Goal: Task Accomplishment & Management: Manage account settings

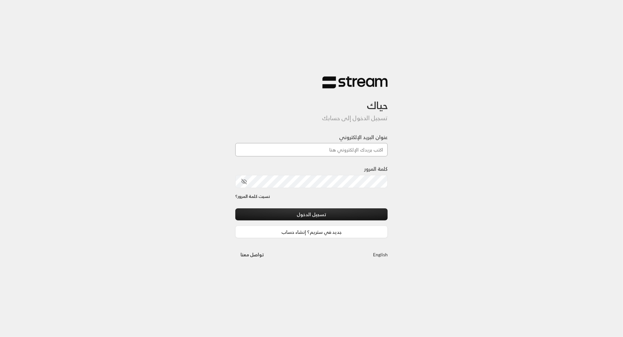
click at [335, 148] on input "عنوان البريد الإلكتروني" at bounding box center [311, 149] width 153 height 13
paste input "[EMAIL_ADDRESS][DOMAIN_NAME]"
type input "[EMAIL_ADDRESS][DOMAIN_NAME]"
click at [376, 216] on button "تسجيل الدخول" at bounding box center [311, 214] width 153 height 12
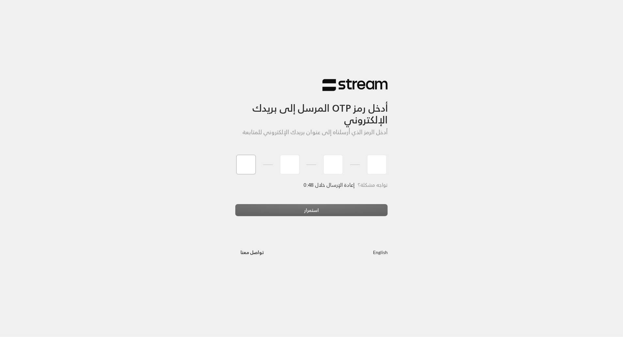
type input "1"
type input "3"
type input "2"
type input "6"
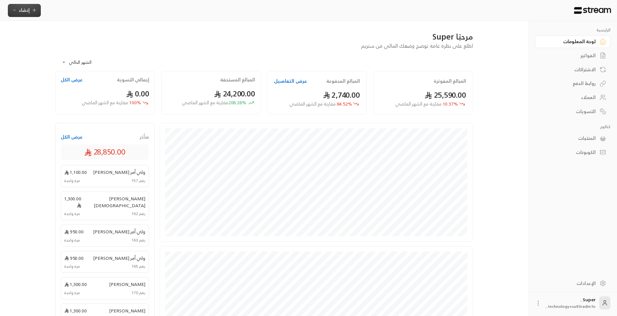
click at [15, 9] on icon "button" at bounding box center [14, 10] width 5 height 5
click at [590, 139] on div "المنتجات" at bounding box center [569, 138] width 53 height 7
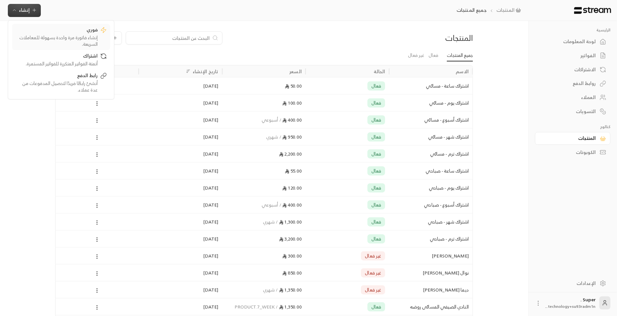
click at [95, 30] on div "فوري" at bounding box center [56, 30] width 82 height 8
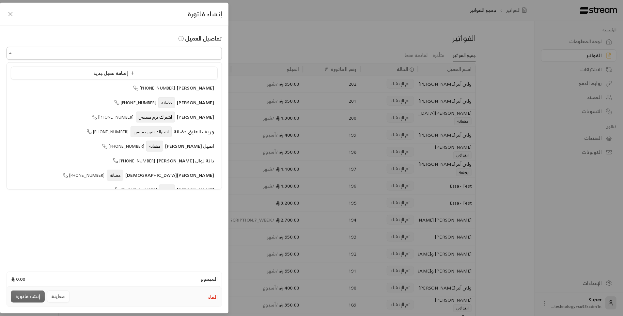
click at [129, 50] on input "اختر العميل" at bounding box center [115, 53] width 216 height 11
click at [120, 72] on span "إضافة عميل جديد" at bounding box center [115, 73] width 44 height 8
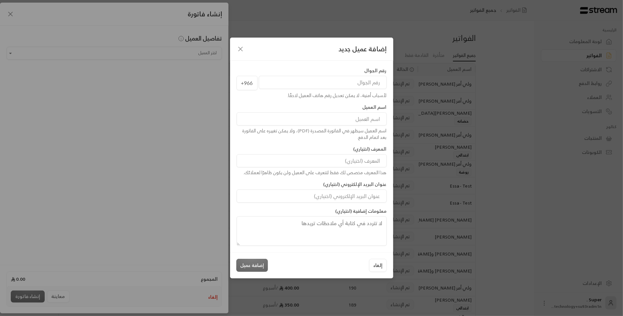
click at [240, 51] on icon "button" at bounding box center [241, 49] width 8 height 8
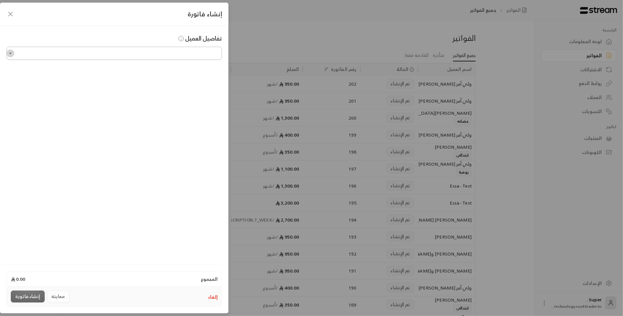
click at [10, 54] on icon "Open" at bounding box center [10, 53] width 3 height 1
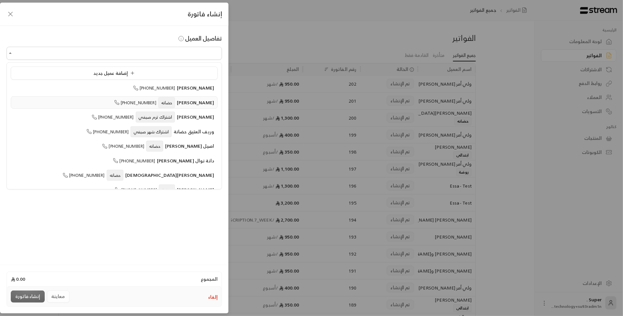
click at [178, 104] on span "[PERSON_NAME]" at bounding box center [185, 103] width 58 height 8
type input "**********"
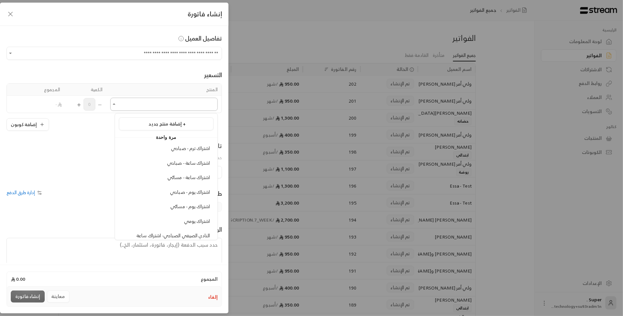
click at [198, 105] on input "اختر العميل" at bounding box center [163, 104] width 107 height 11
click at [188, 181] on li "اشتراك ساعة - مسائي" at bounding box center [166, 177] width 95 height 13
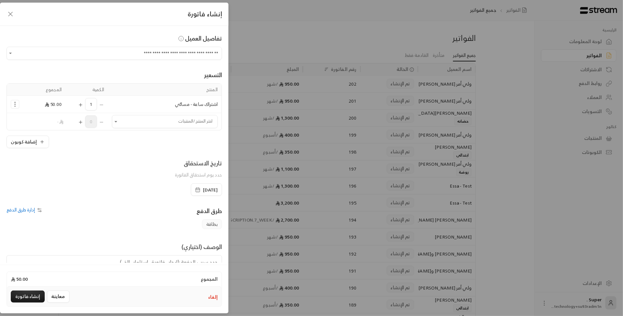
click at [203, 190] on span "[DATE]" at bounding box center [210, 189] width 15 height 7
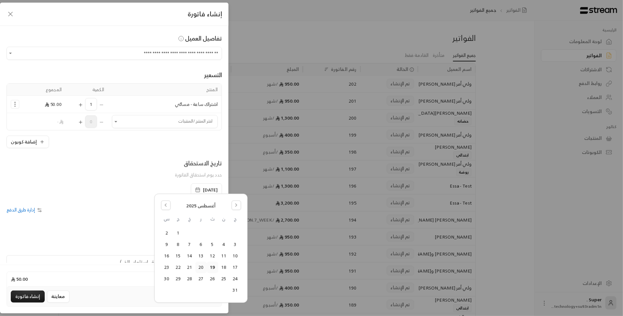
click at [203, 268] on button "20" at bounding box center [201, 267] width 11 height 11
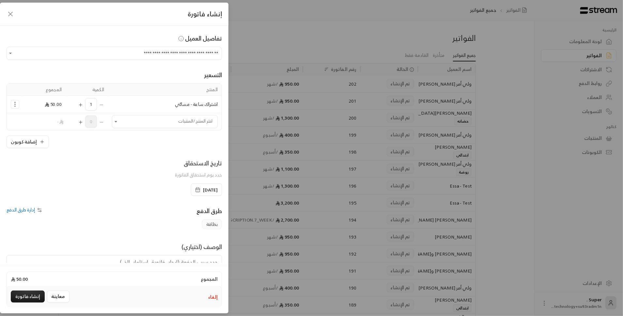
click at [9, 16] on icon "button" at bounding box center [11, 14] width 8 height 8
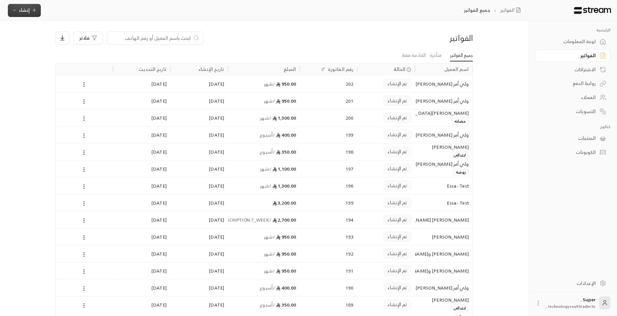
click at [9, 16] on button "إنشاء" at bounding box center [24, 10] width 33 height 13
click at [42, 59] on div "اشتراك" at bounding box center [56, 57] width 82 height 8
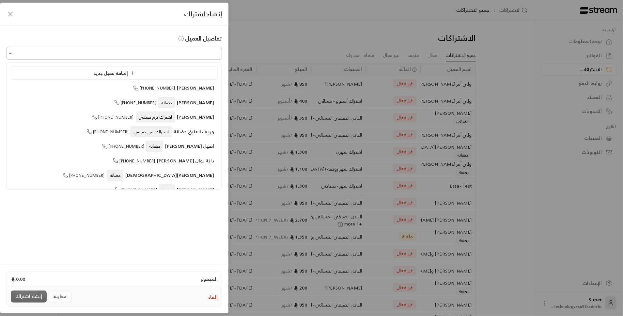
click at [59, 49] on input "اختر العميل" at bounding box center [115, 53] width 216 height 11
click at [94, 99] on div "[PERSON_NAME] [PHONE_NUMBER]" at bounding box center [114, 102] width 200 height 7
type input "**********"
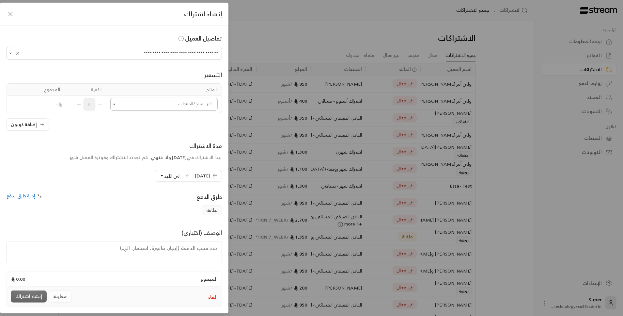
click at [135, 108] on input "اختر العميل" at bounding box center [163, 104] width 107 height 11
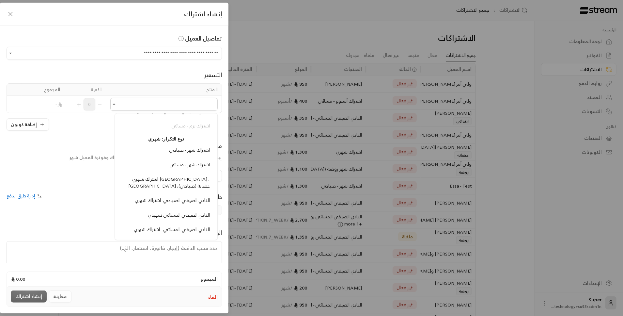
scroll to position [184, 0]
click at [160, 160] on div "اشتراك شهر - مسائي" at bounding box center [166, 163] width 88 height 7
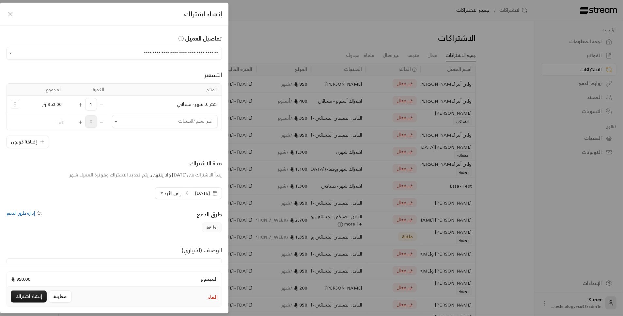
click at [18, 104] on icon "Selected Products" at bounding box center [15, 104] width 7 height 7
click at [35, 130] on link "إزالة المنتج" at bounding box center [35, 131] width 40 height 11
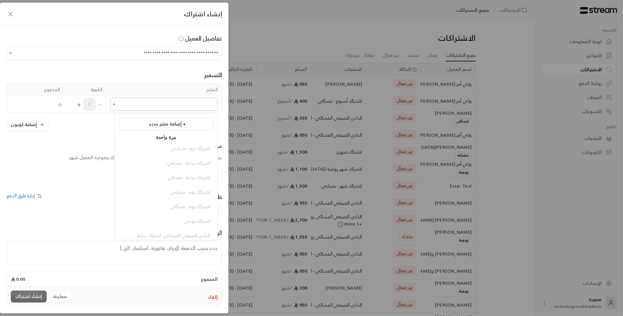
click at [139, 109] on input "اختر العميل" at bounding box center [163, 104] width 107 height 11
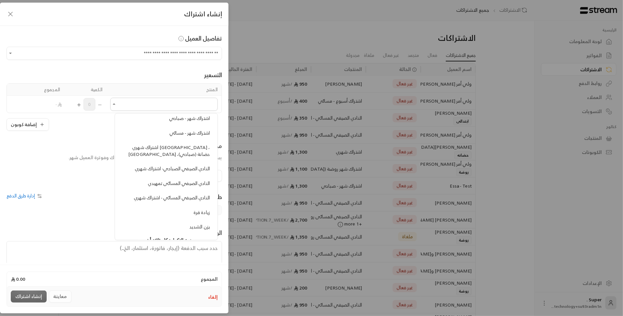
scroll to position [208, 0]
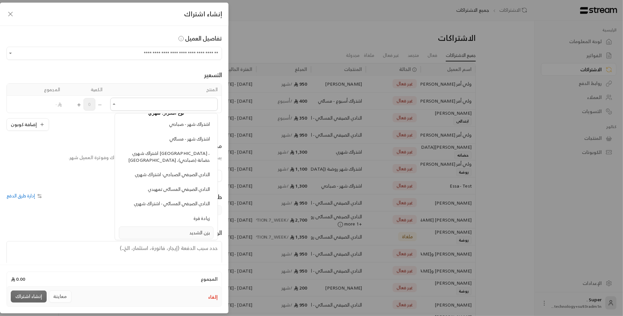
click at [190, 228] on span "يزن الشديد" at bounding box center [199, 232] width 21 height 8
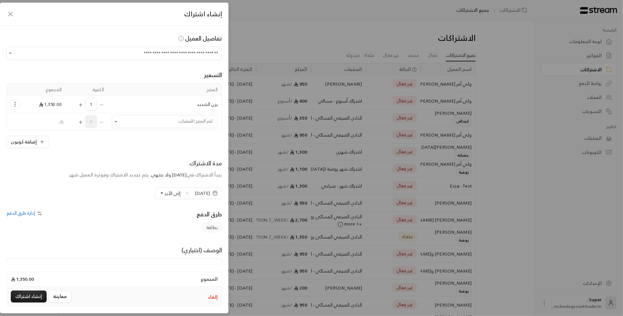
click at [15, 102] on circle "Selected Products" at bounding box center [15, 102] width 1 height 1
click at [31, 134] on link "إزالة المنتج" at bounding box center [35, 131] width 40 height 11
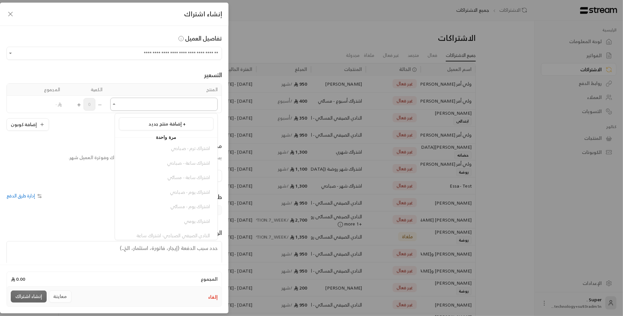
click at [126, 106] on input "اختر العميل" at bounding box center [163, 104] width 107 height 11
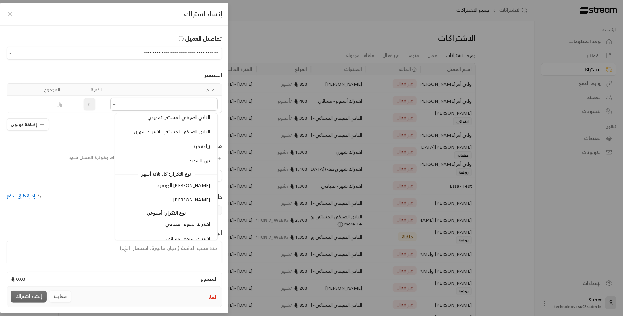
scroll to position [281, 0]
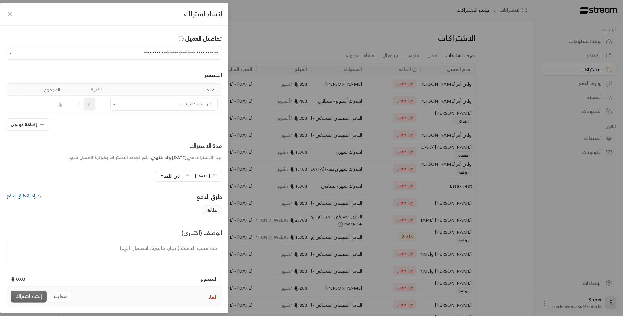
click at [545, 201] on div "**********" at bounding box center [311, 158] width 623 height 316
click at [539, 91] on div "**********" at bounding box center [311, 158] width 623 height 316
click at [490, 84] on div "**********" at bounding box center [311, 158] width 623 height 316
click at [13, 18] on div "إنشاء اشتراك" at bounding box center [114, 14] width 229 height 23
click at [12, 17] on icon "button" at bounding box center [11, 14] width 8 height 8
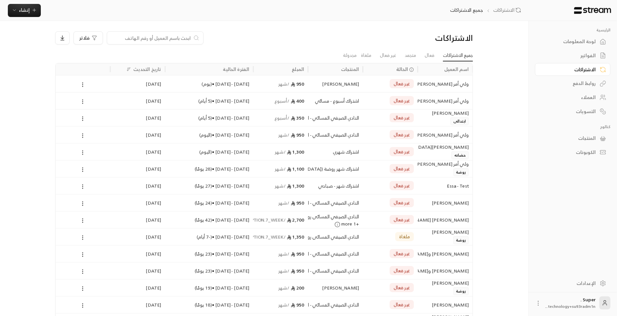
click at [591, 55] on div "الفواتير" at bounding box center [569, 55] width 53 height 7
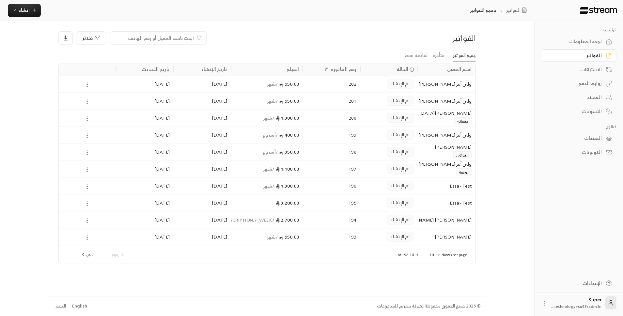
click at [434, 89] on div "ولي أمر [PERSON_NAME]" at bounding box center [447, 83] width 50 height 17
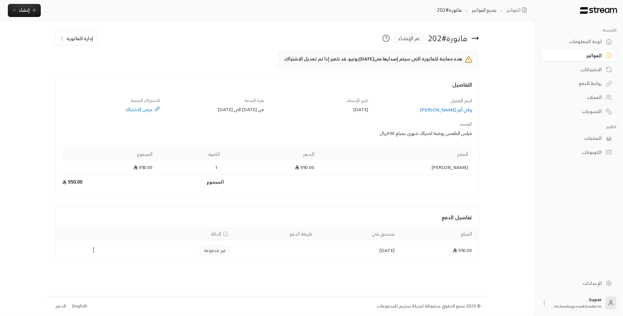
click at [97, 250] on icon "Payments" at bounding box center [93, 250] width 7 height 7
click at [126, 264] on li "تغيير الحالة الى مدفوعة" at bounding box center [116, 266] width 47 height 12
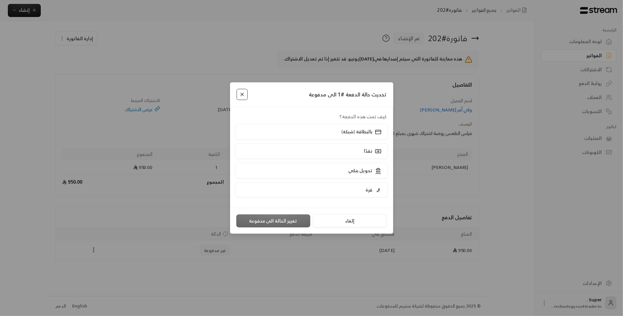
click at [243, 95] on button "Close" at bounding box center [242, 94] width 11 height 11
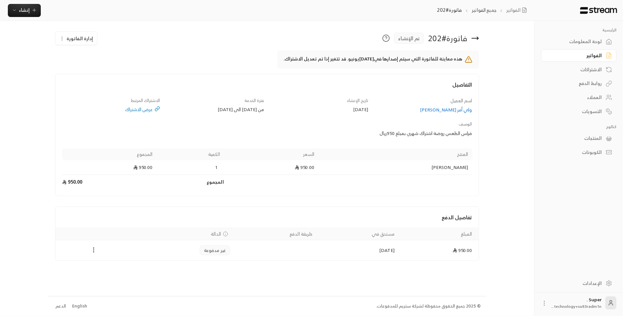
click at [601, 56] on div "الفواتير" at bounding box center [576, 55] width 53 height 7
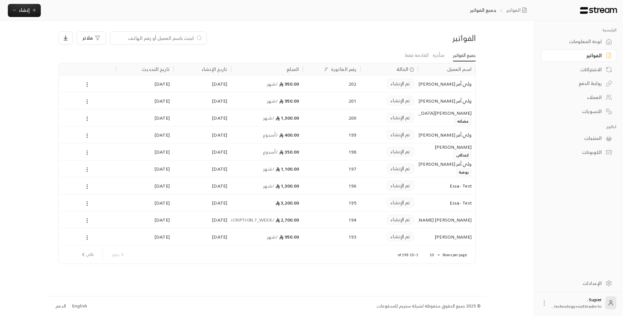
click at [382, 83] on div "تم الإنشاء" at bounding box center [389, 83] width 50 height 17
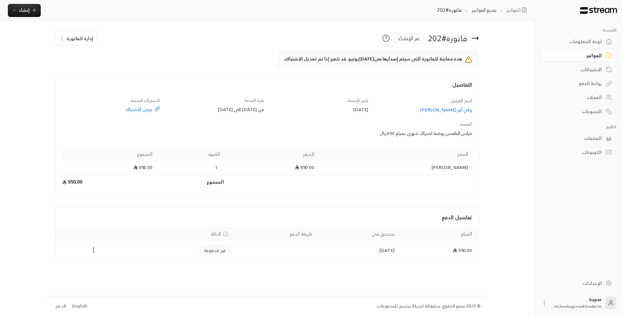
click at [92, 244] on td "Payments" at bounding box center [94, 250] width 76 height 20
click at [94, 247] on icon "Payments" at bounding box center [93, 250] width 7 height 7
click at [97, 192] on div at bounding box center [311, 158] width 623 height 316
click at [77, 42] on span "إدارة الفاتورة" at bounding box center [80, 38] width 26 height 8
